Goal: Task Accomplishment & Management: Use online tool/utility

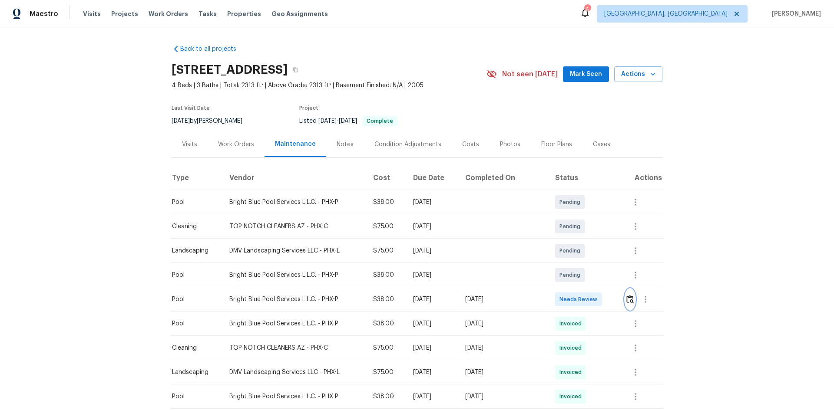
click at [627, 300] on img "button" at bounding box center [629, 299] width 7 height 8
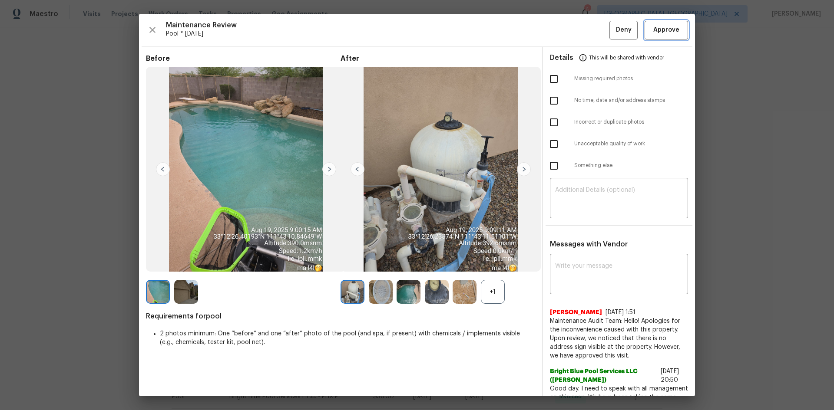
click at [656, 37] on button "Approve" at bounding box center [665, 30] width 43 height 19
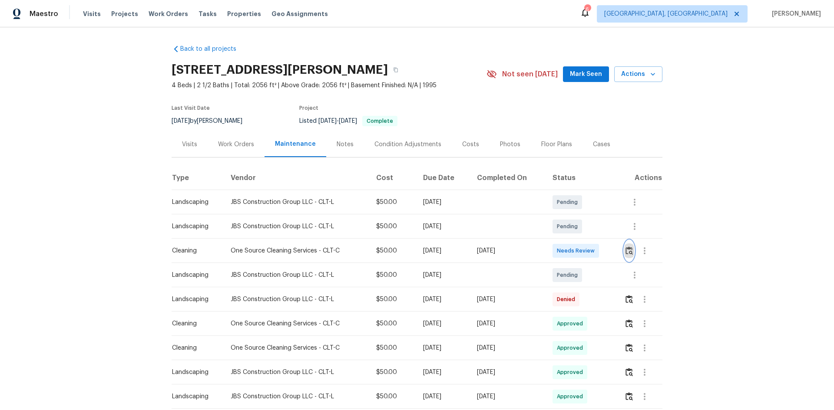
click at [630, 253] on img "button" at bounding box center [628, 251] width 7 height 8
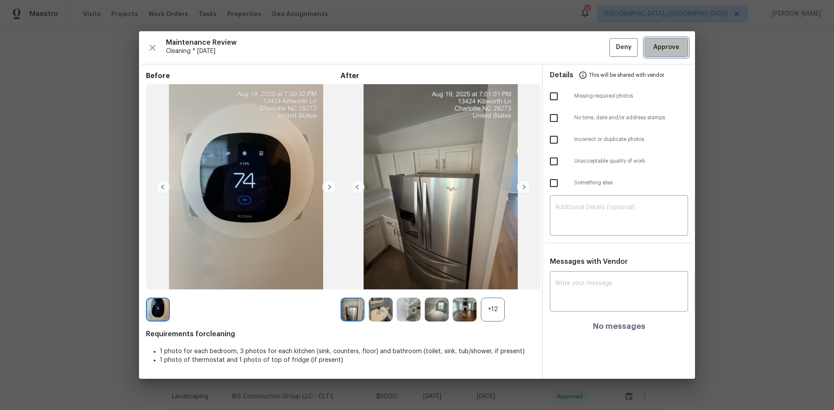
click at [663, 48] on span "Approve" at bounding box center [666, 47] width 26 height 11
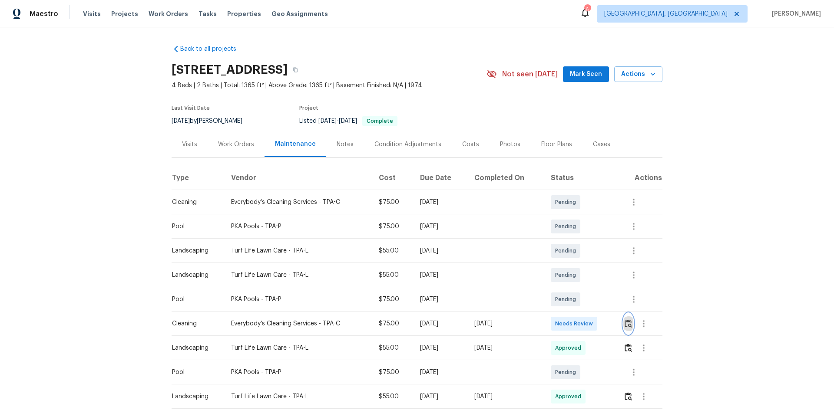
click at [624, 321] on img "button" at bounding box center [627, 324] width 7 height 8
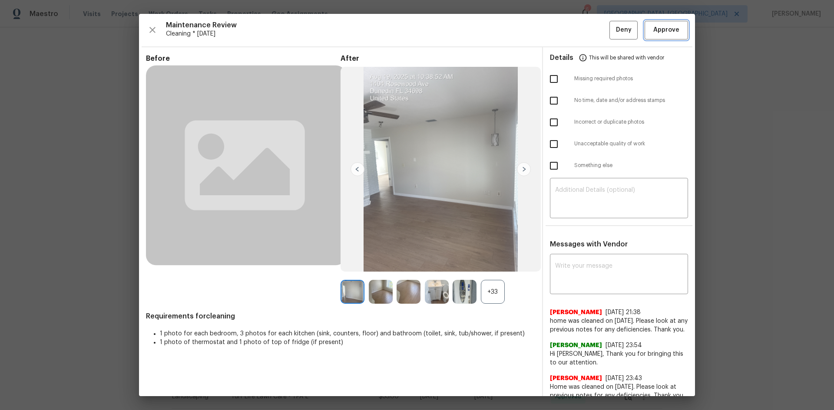
click at [653, 25] on span "Approve" at bounding box center [666, 30] width 26 height 11
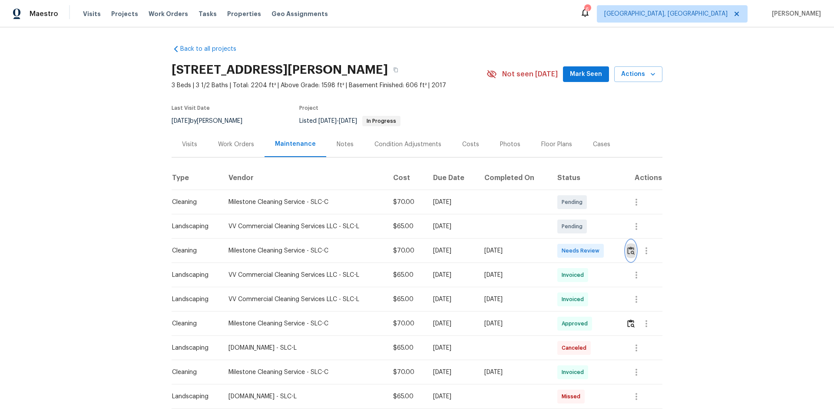
click at [631, 253] on img "button" at bounding box center [630, 251] width 7 height 8
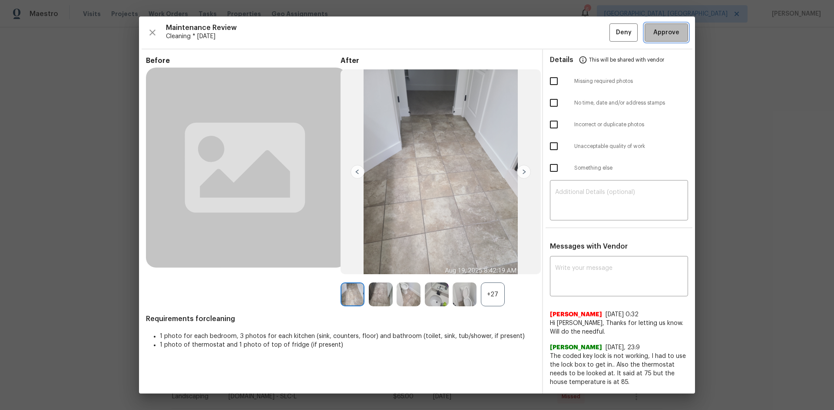
click at [664, 40] on button "Approve" at bounding box center [665, 32] width 43 height 19
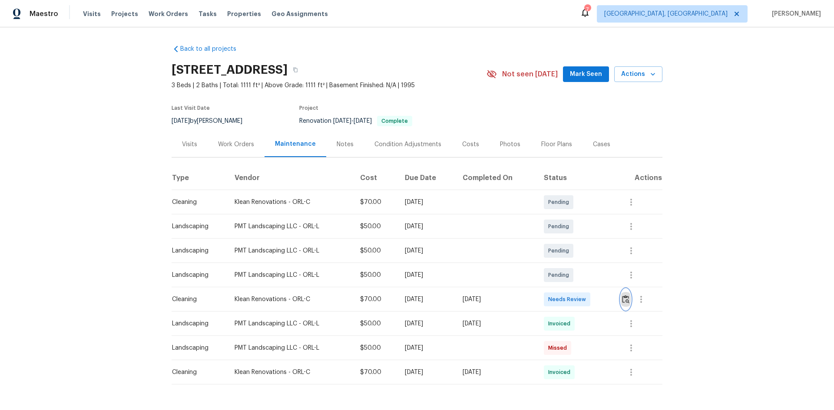
click at [625, 297] on img "button" at bounding box center [625, 299] width 7 height 8
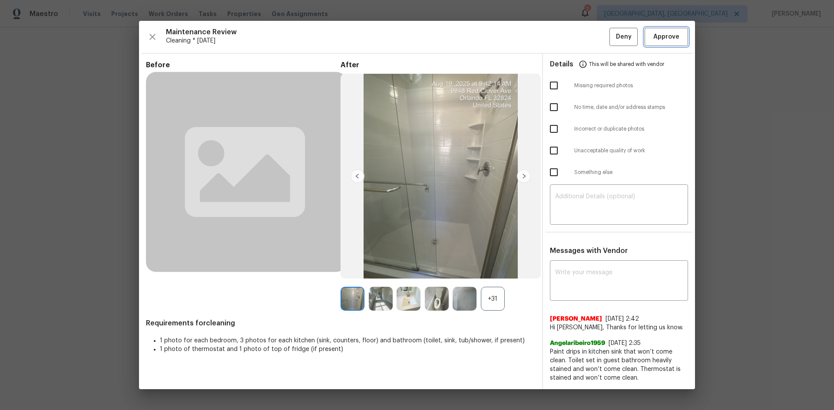
click at [661, 36] on span "Approve" at bounding box center [666, 37] width 26 height 11
